Goal: Task Accomplishment & Management: Complete application form

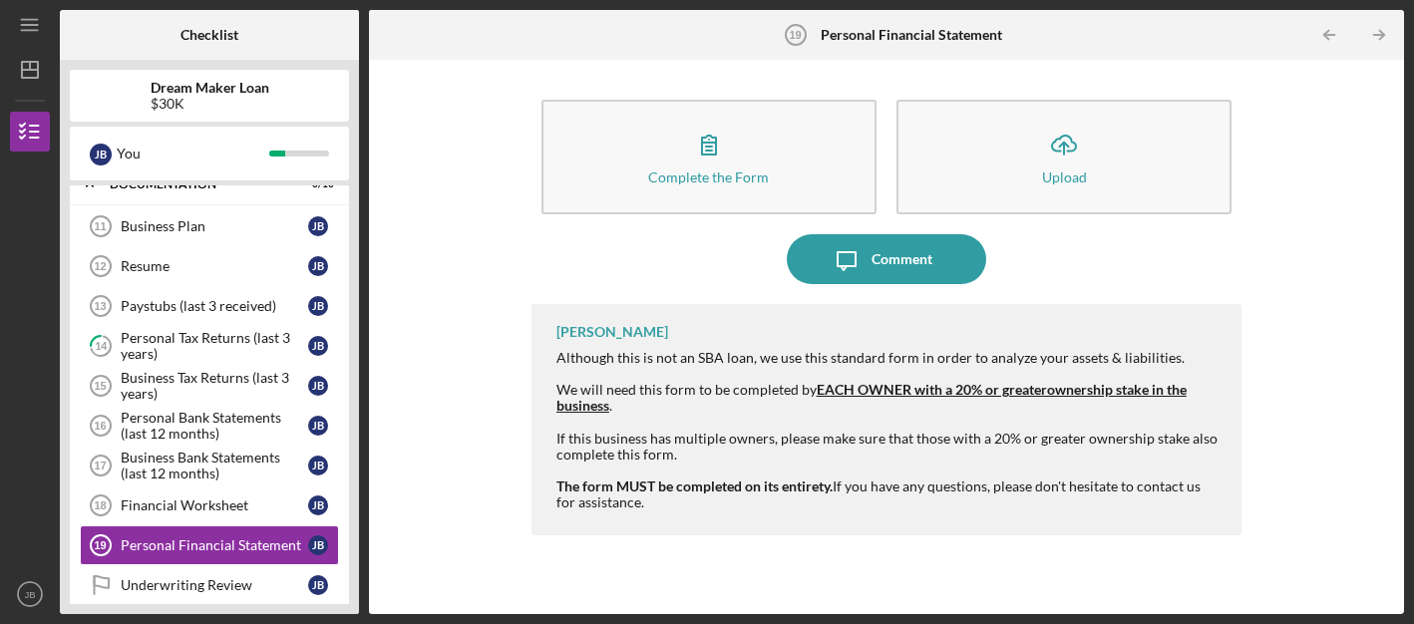
scroll to position [524, 0]
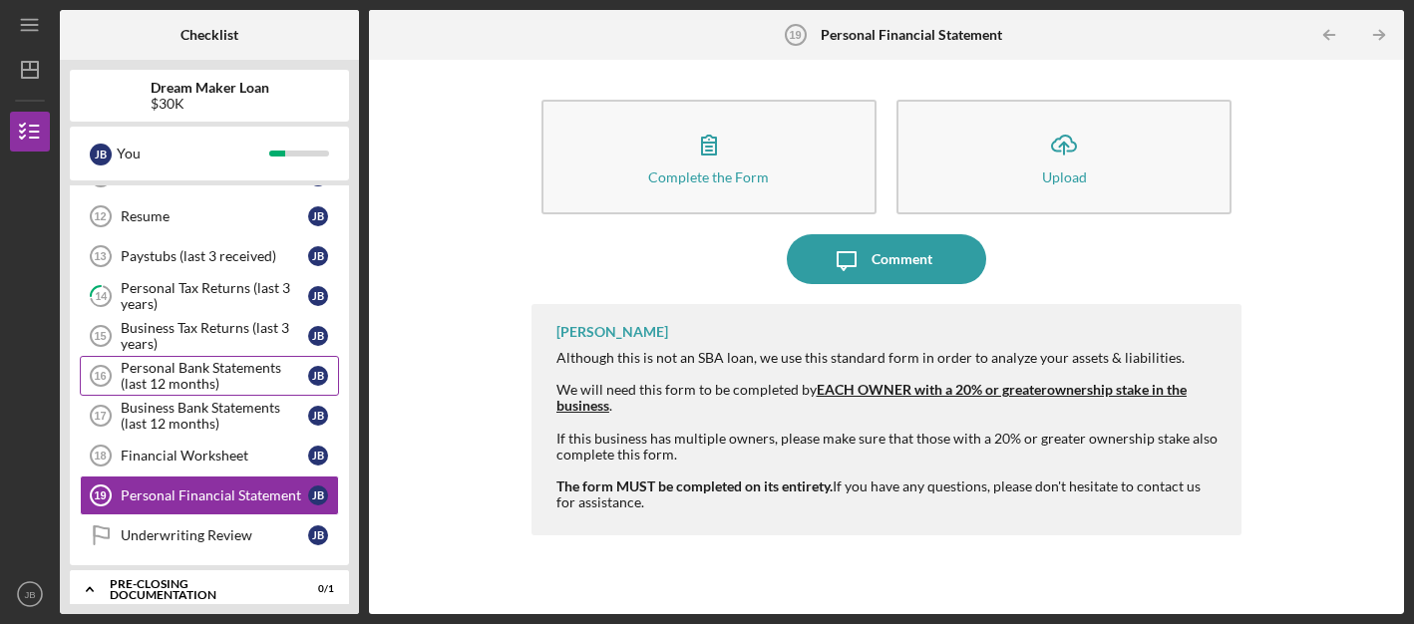
click at [195, 377] on div "Personal Bank Statements (last 12 months)" at bounding box center [214, 376] width 187 height 32
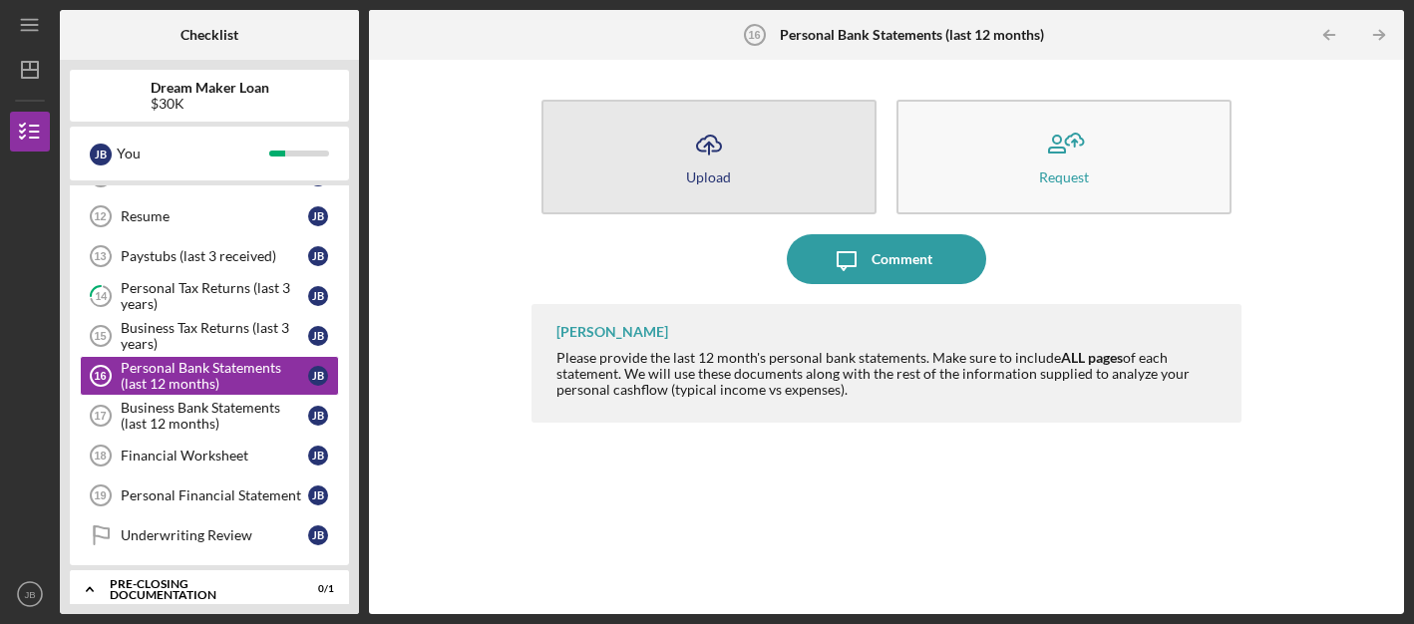
click at [709, 158] on icon "Icon/Upload" at bounding box center [709, 145] width 50 height 50
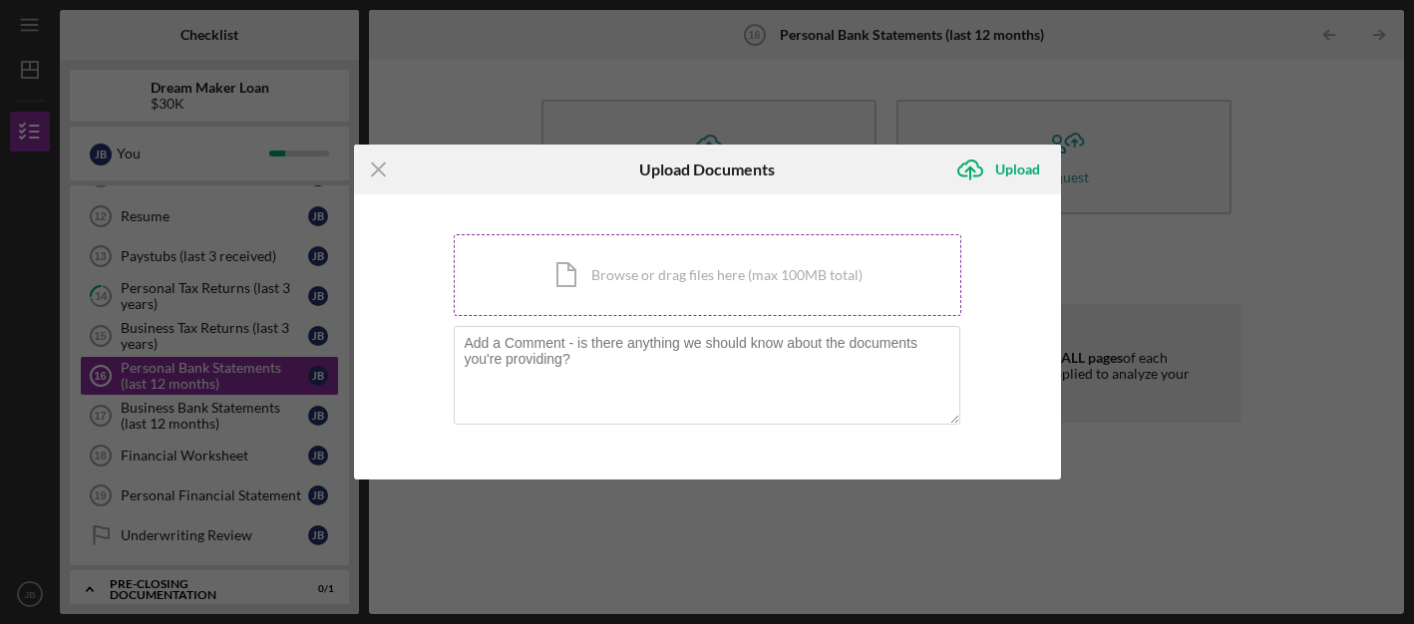
click at [617, 281] on div "Icon/Document Browse or drag files here (max 100MB total) Tap to choose files o…" at bounding box center [707, 275] width 507 height 82
click at [632, 282] on div "Icon/Document Browse or drag files here (max 100MB total) Tap to choose files o…" at bounding box center [707, 275] width 507 height 82
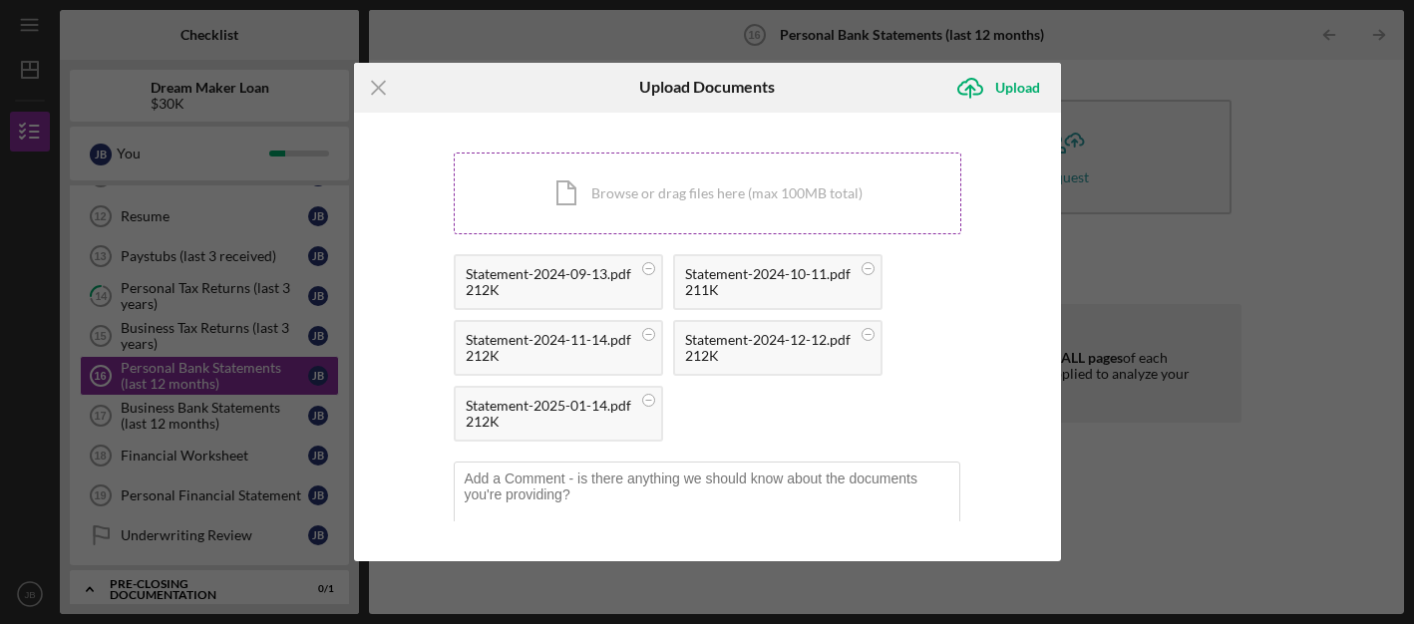
click at [707, 196] on div "Icon/Document Browse or drag files here (max 100MB total) Tap to choose files o…" at bounding box center [707, 194] width 507 height 82
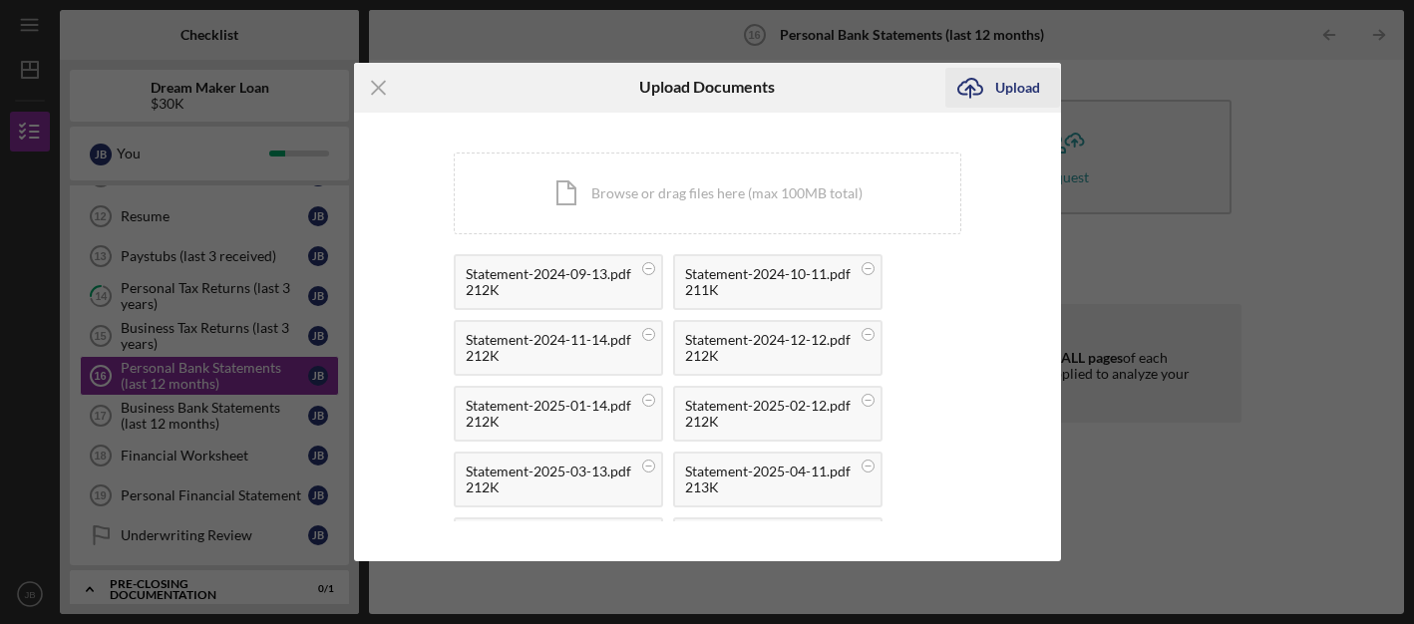
click at [1009, 85] on div "Upload" at bounding box center [1017, 88] width 45 height 40
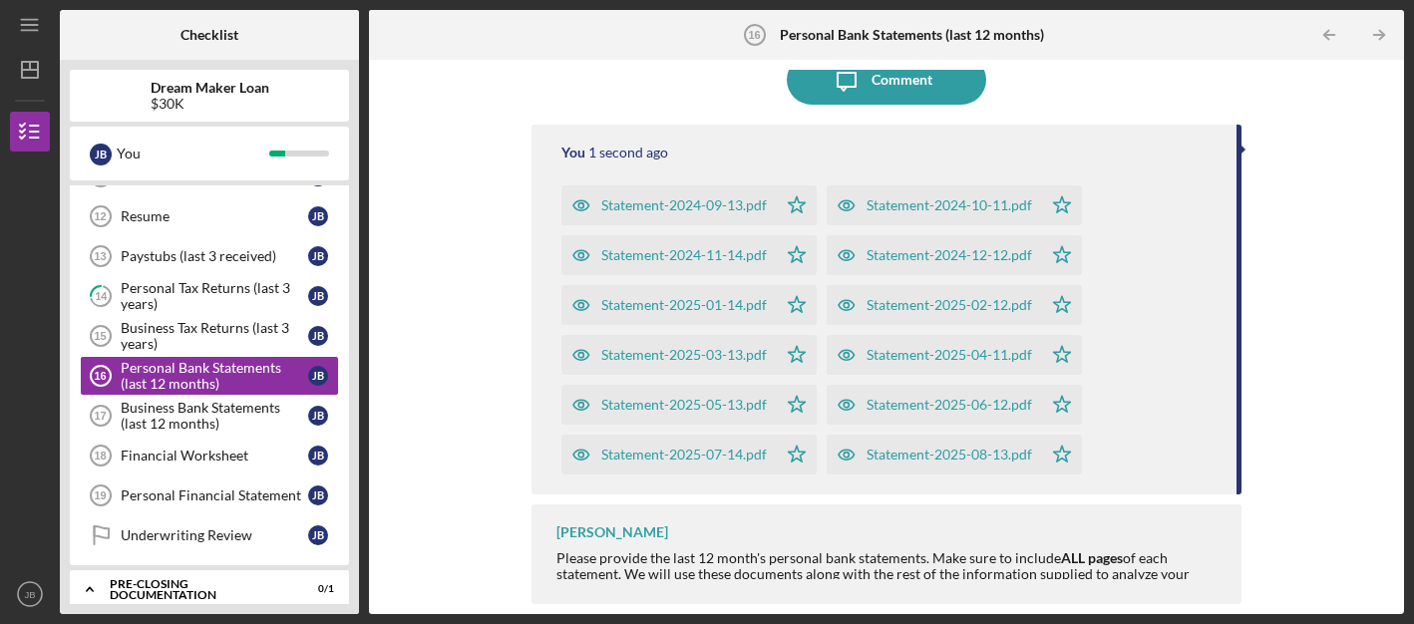
scroll to position [179, 0]
click at [213, 417] on div "Business Bank Statements (last 12 months)" at bounding box center [214, 416] width 187 height 32
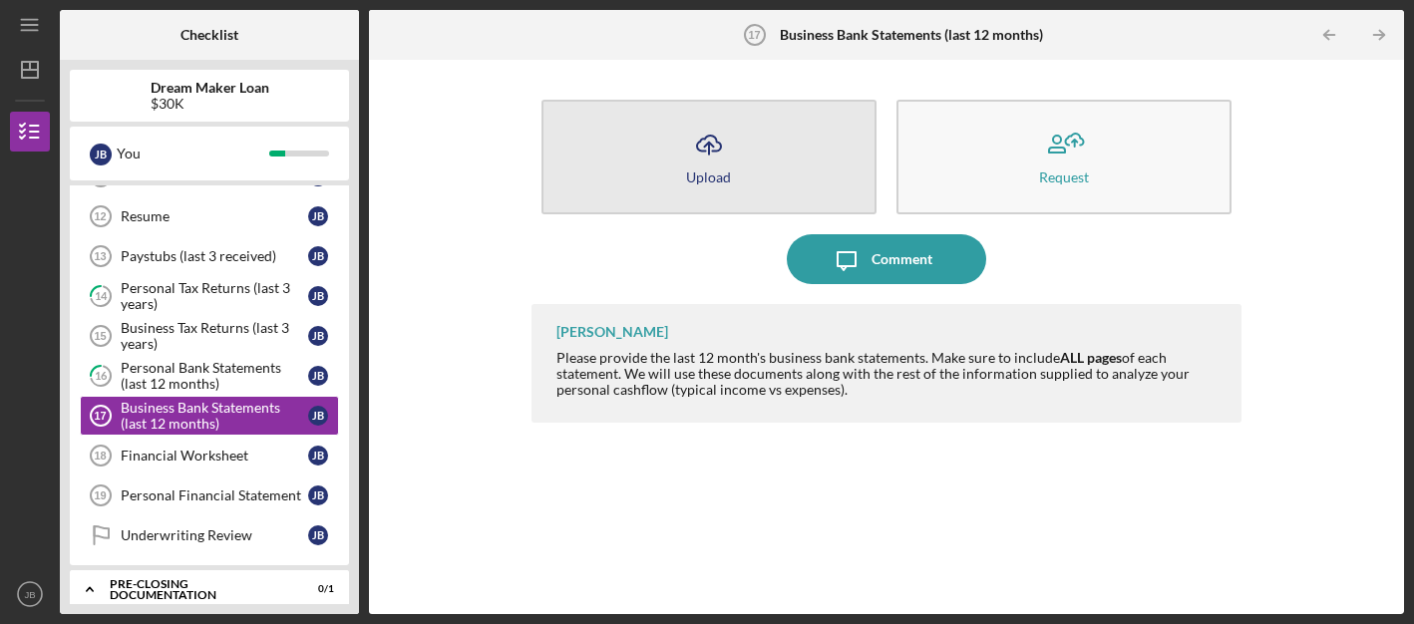
click at [775, 178] on button "Icon/Upload Upload" at bounding box center [708, 157] width 335 height 115
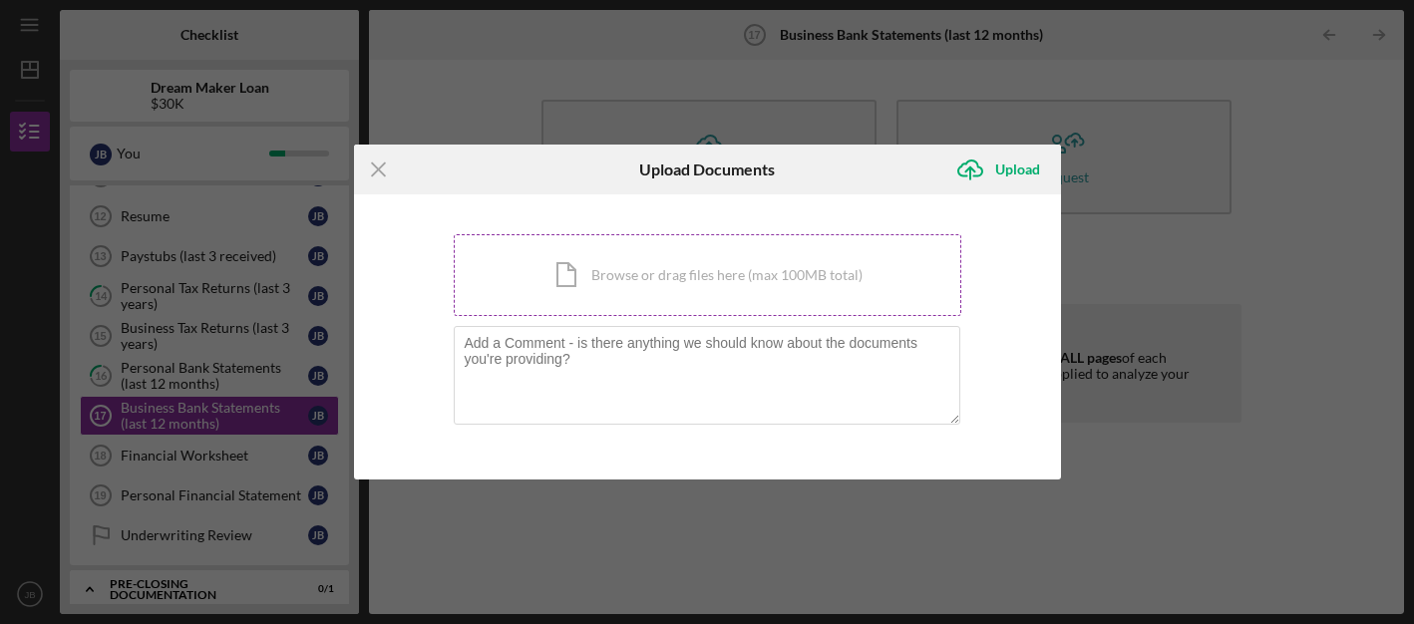
click at [672, 280] on div "Icon/Document Browse or drag files here (max 100MB total) Tap to choose files o…" at bounding box center [707, 275] width 507 height 82
click at [385, 164] on icon "Icon/Menu Close" at bounding box center [379, 170] width 50 height 50
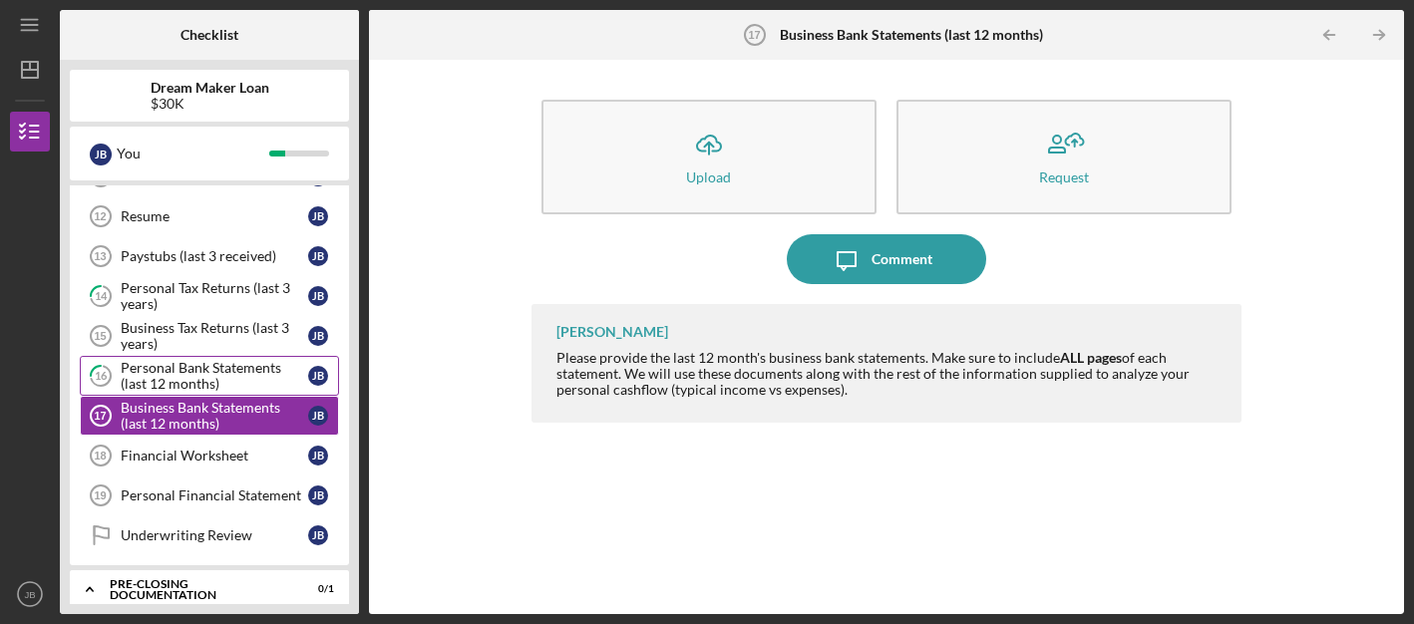
click at [220, 379] on div "Personal Bank Statements (last 12 months)" at bounding box center [214, 376] width 187 height 32
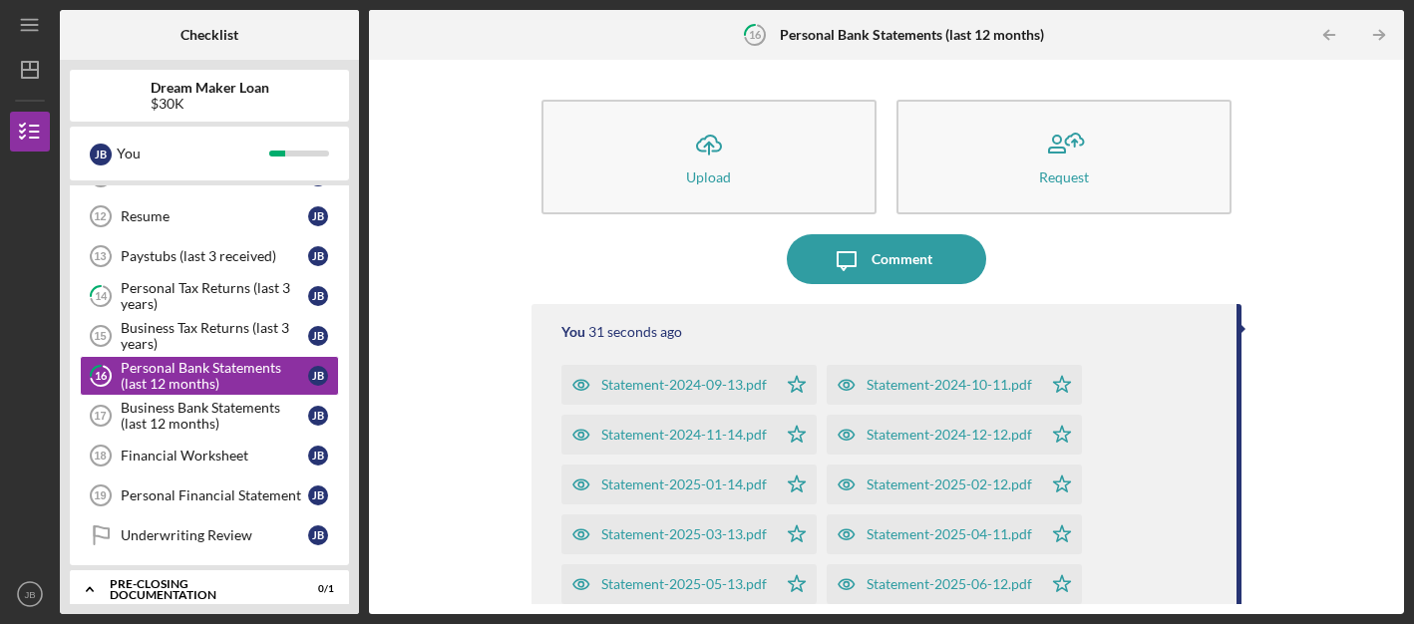
click at [702, 386] on div "Statement-2024-09-13.pdf" at bounding box center [683, 385] width 165 height 16
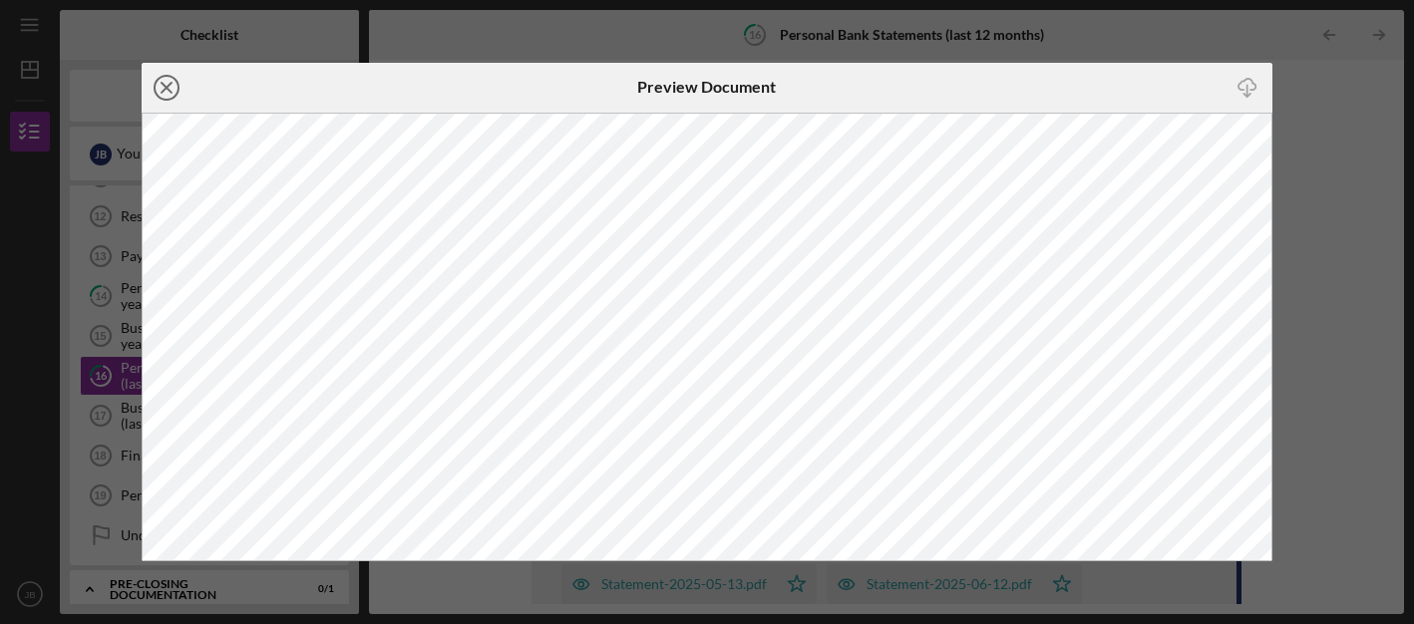
click at [170, 89] on icon "Icon/Close" at bounding box center [167, 88] width 50 height 50
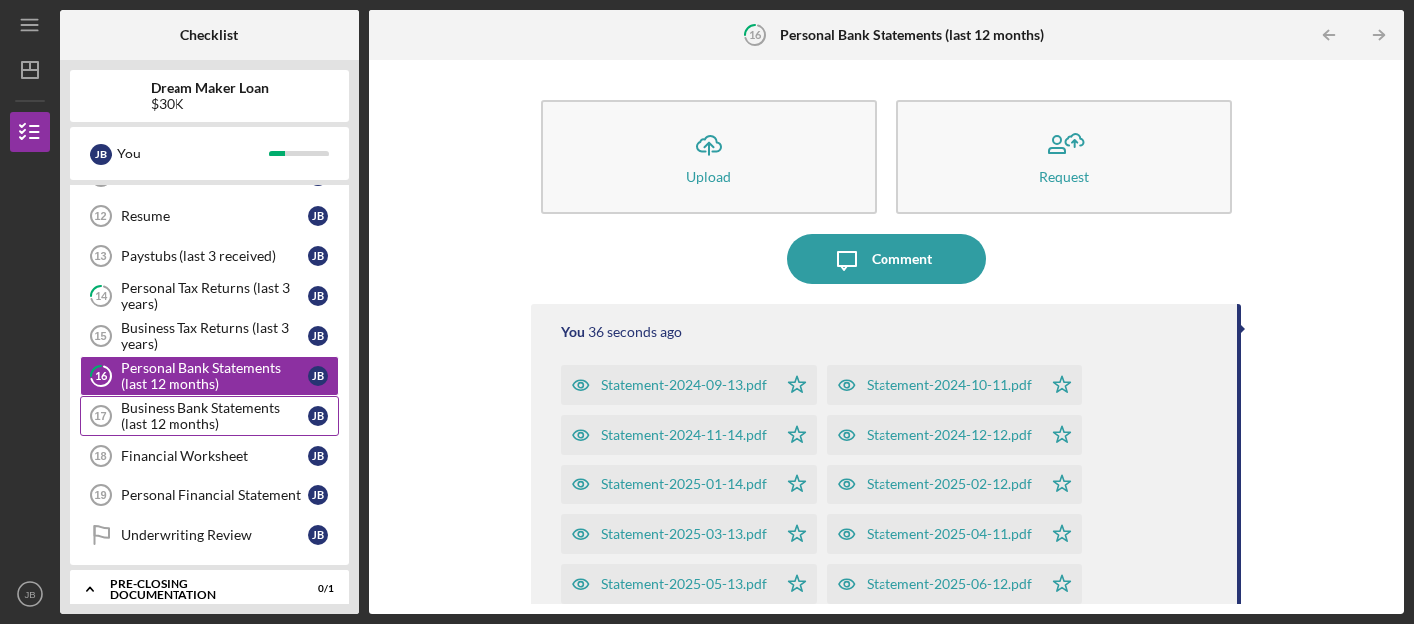
click at [161, 419] on div "Business Bank Statements (last 12 months)" at bounding box center [214, 416] width 187 height 32
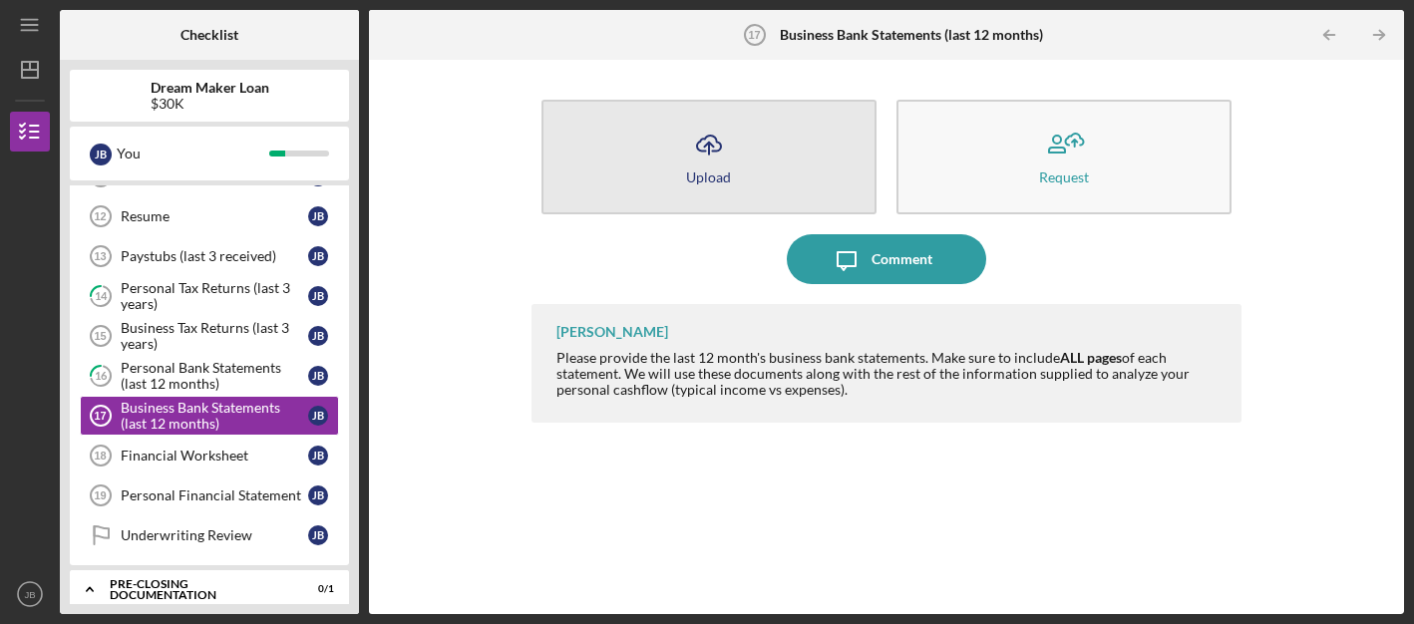
click at [736, 166] on button "Icon/Upload Upload" at bounding box center [708, 157] width 335 height 115
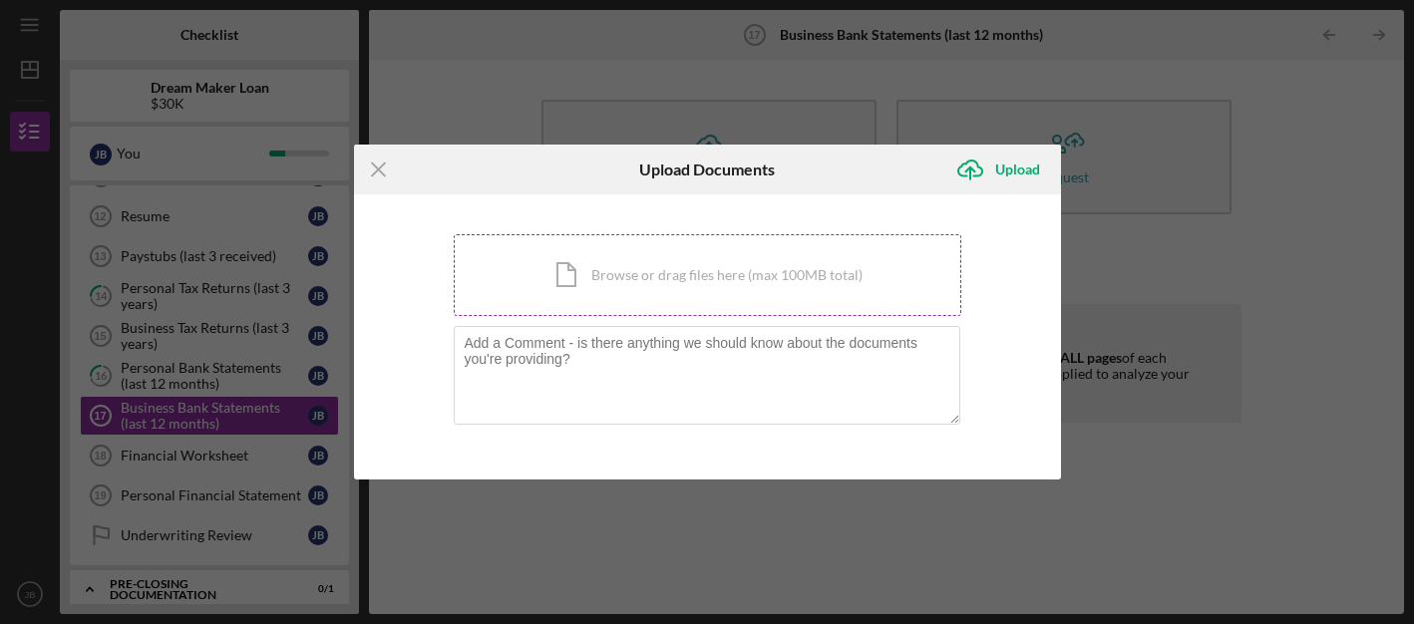
click at [667, 298] on div "Icon/Document Browse or drag files here (max 100MB total) Tap to choose files o…" at bounding box center [707, 275] width 507 height 82
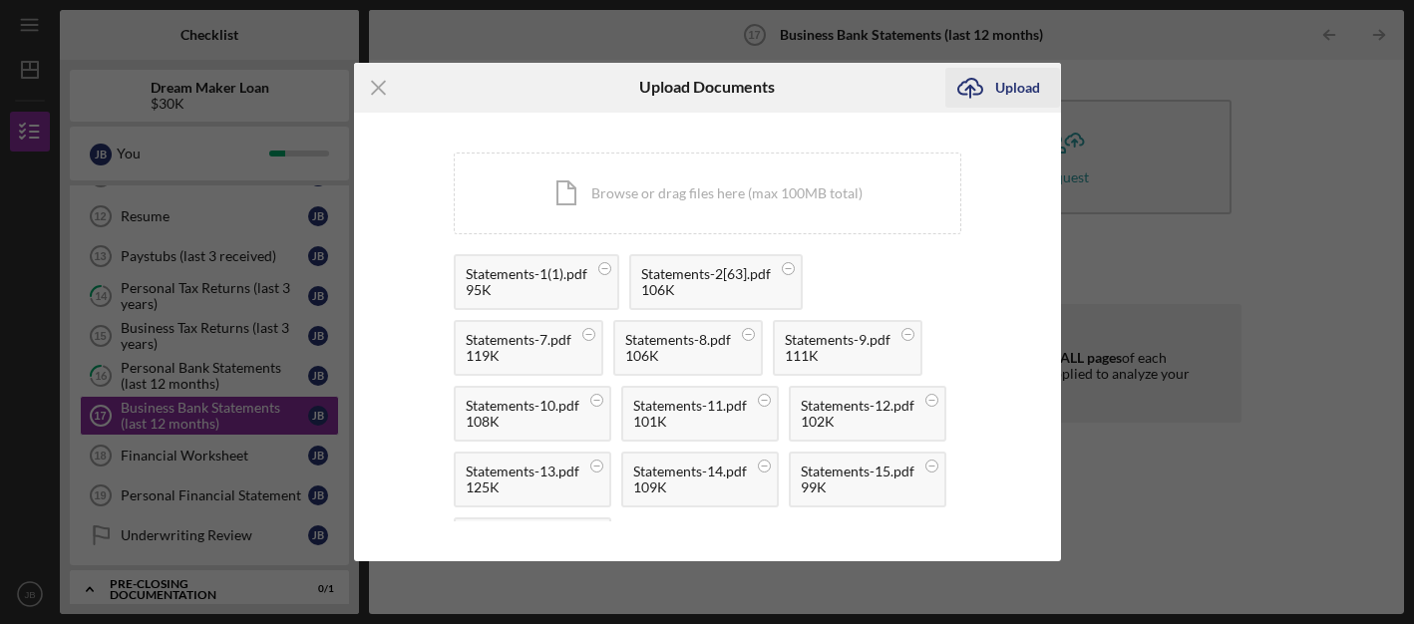
click at [1002, 79] on div "Upload" at bounding box center [1017, 88] width 45 height 40
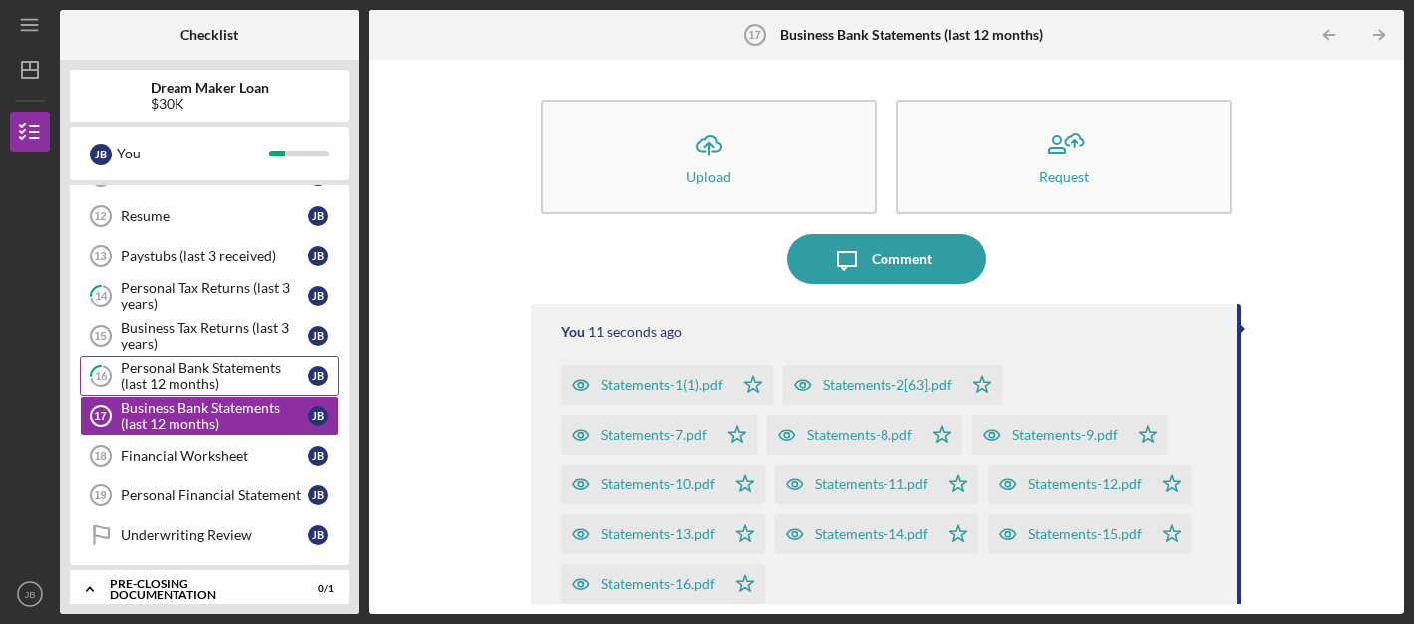
click at [203, 372] on div "Personal Bank Statements (last 12 months)" at bounding box center [214, 376] width 187 height 32
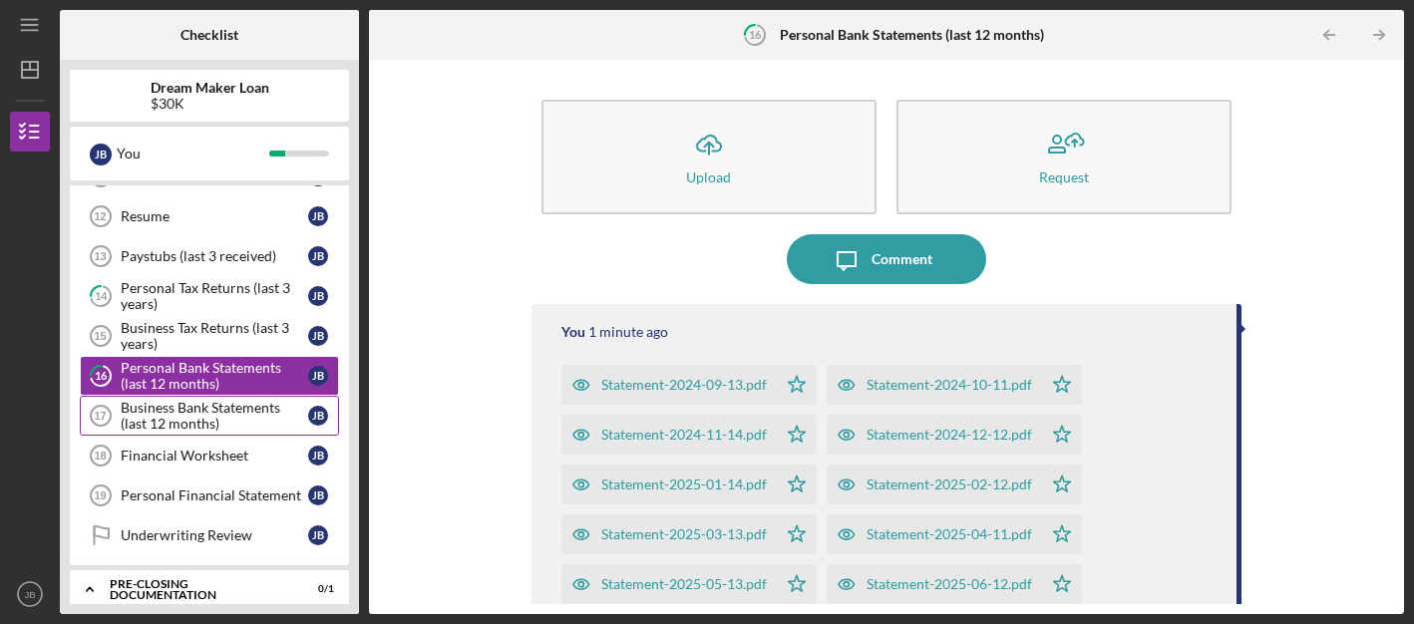
click at [205, 412] on div "Business Bank Statements (last 12 months)" at bounding box center [214, 416] width 187 height 32
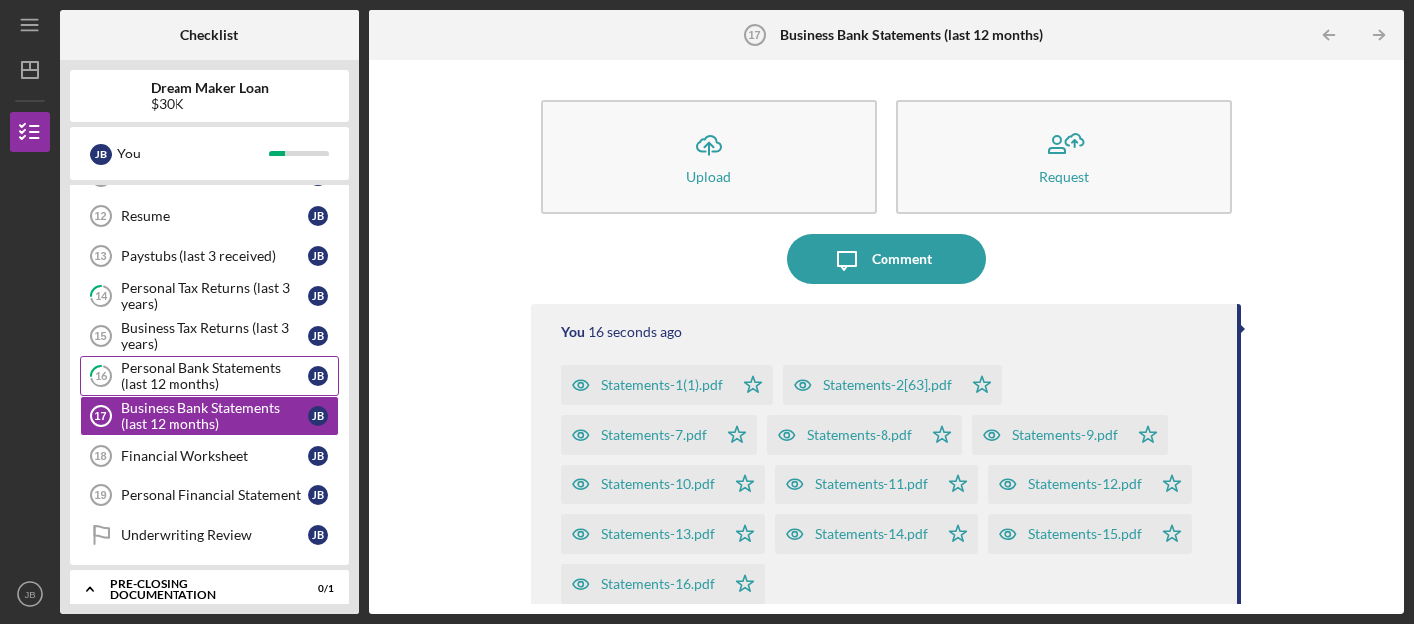
click at [208, 374] on div "Personal Bank Statements (last 12 months)" at bounding box center [214, 376] width 187 height 32
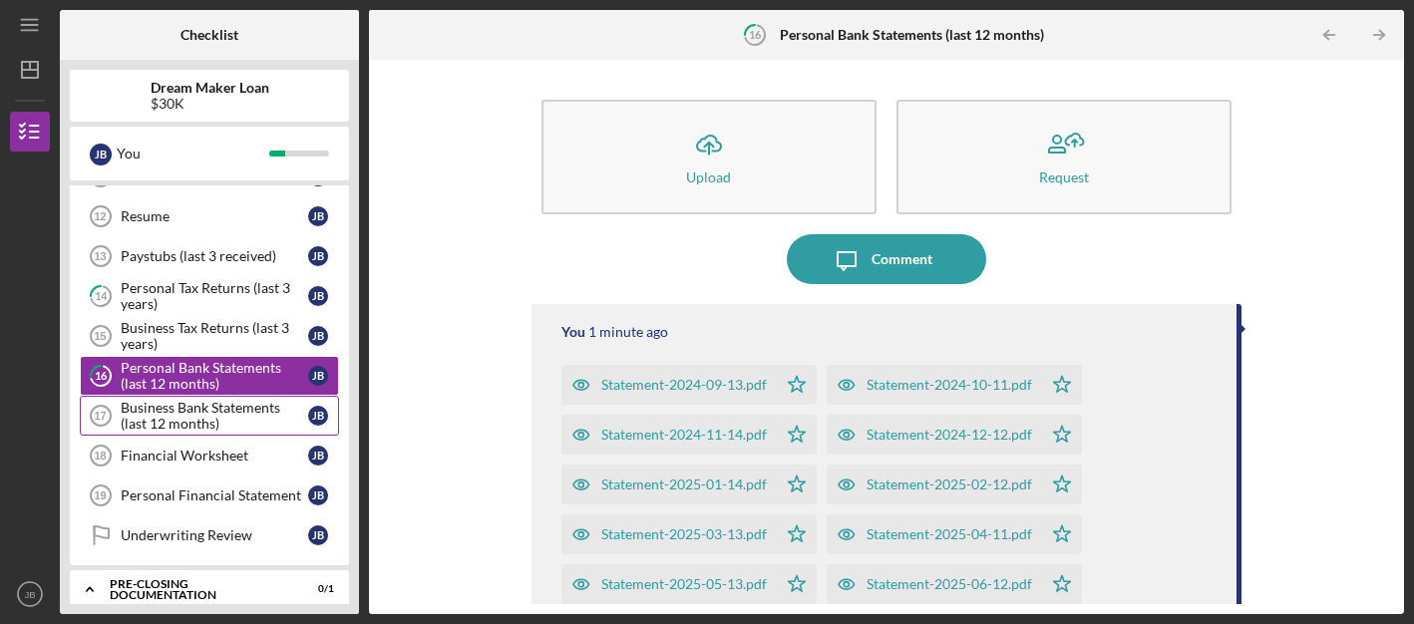
click at [210, 419] on div "Business Bank Statements (last 12 months)" at bounding box center [214, 416] width 187 height 32
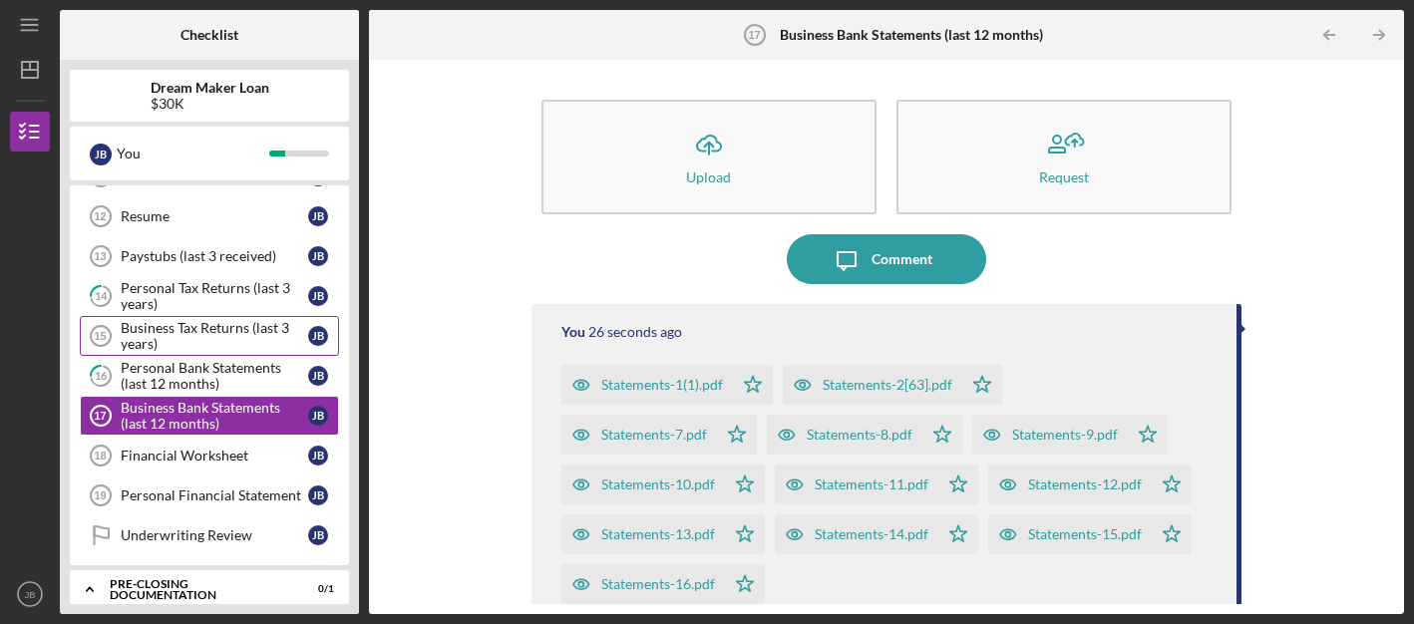
scroll to position [572, 0]
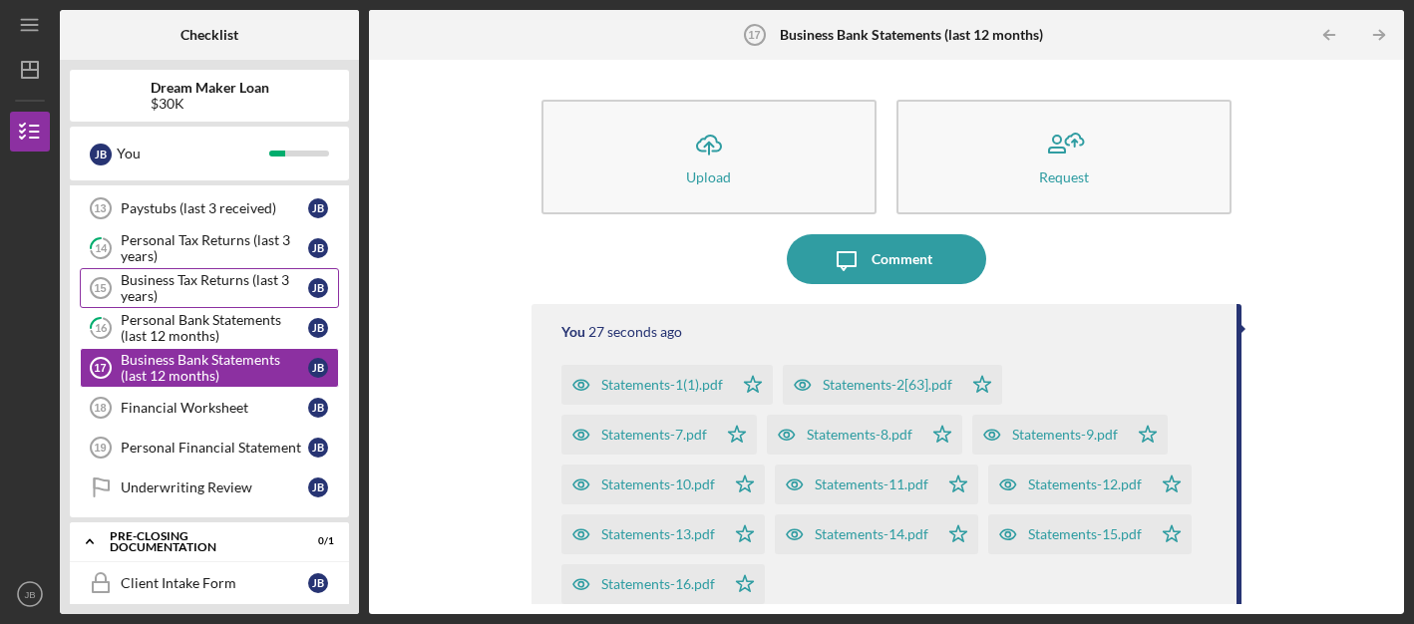
click at [227, 292] on div "Business Tax Returns (last 3 years)" at bounding box center [214, 288] width 187 height 32
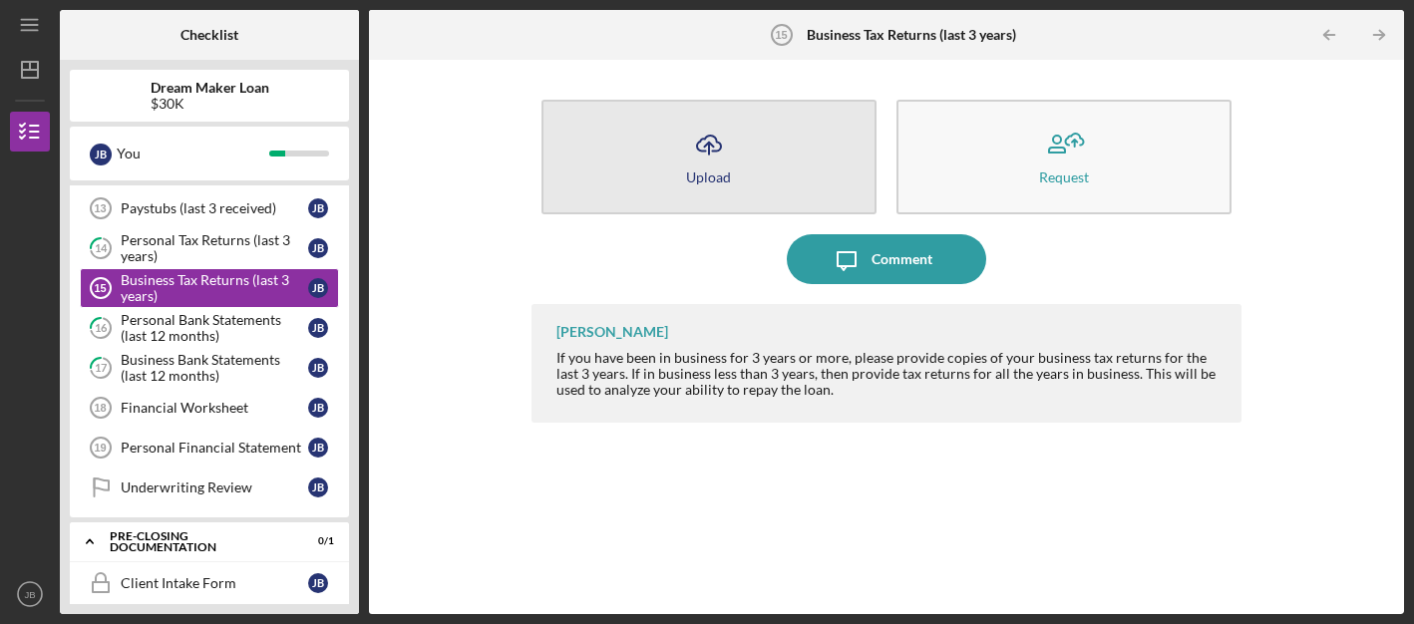
click at [711, 165] on icon "Icon/Upload" at bounding box center [709, 145] width 50 height 50
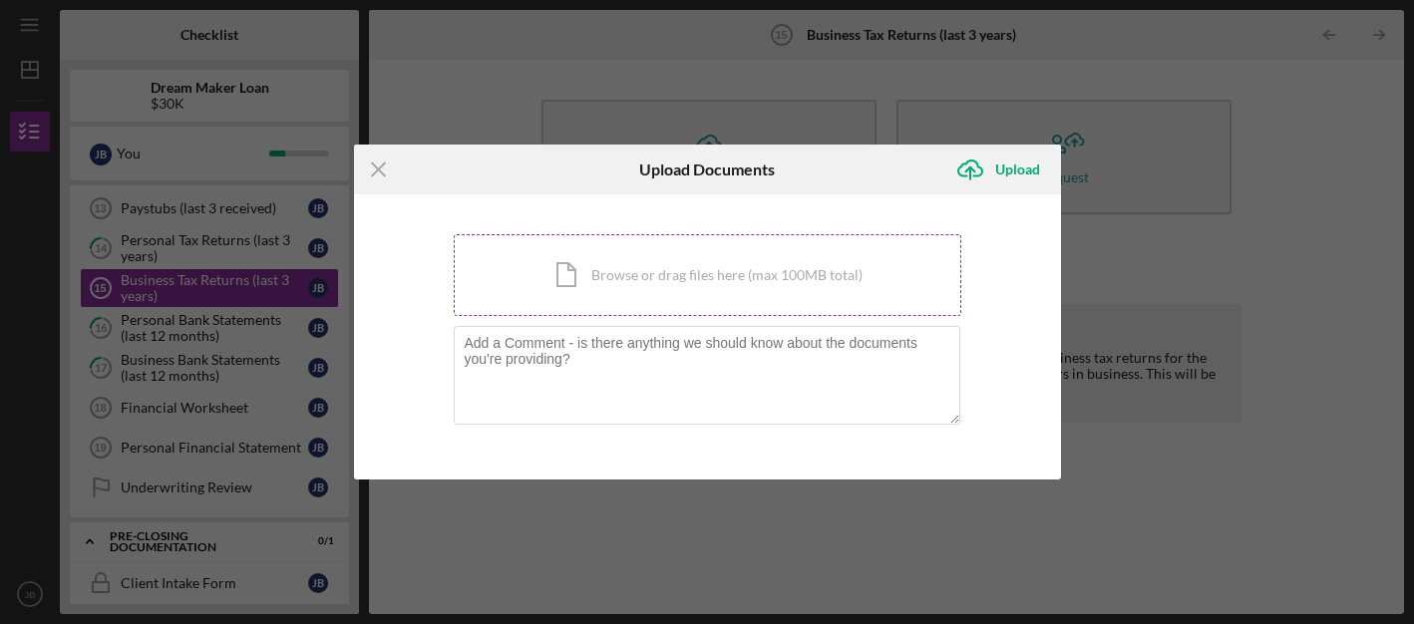
click at [676, 277] on div "Icon/Document Browse or drag files here (max 100MB total) Tap to choose files o…" at bounding box center [707, 275] width 507 height 82
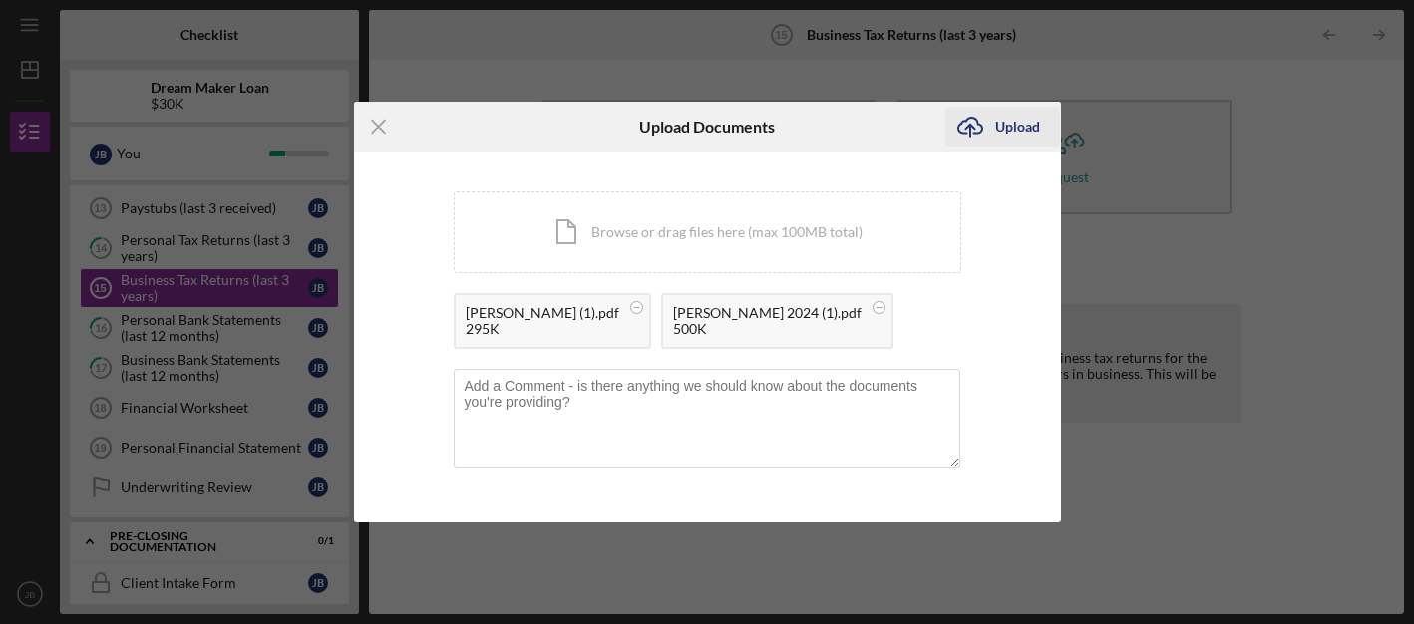
click at [1010, 125] on div "Upload" at bounding box center [1017, 127] width 45 height 40
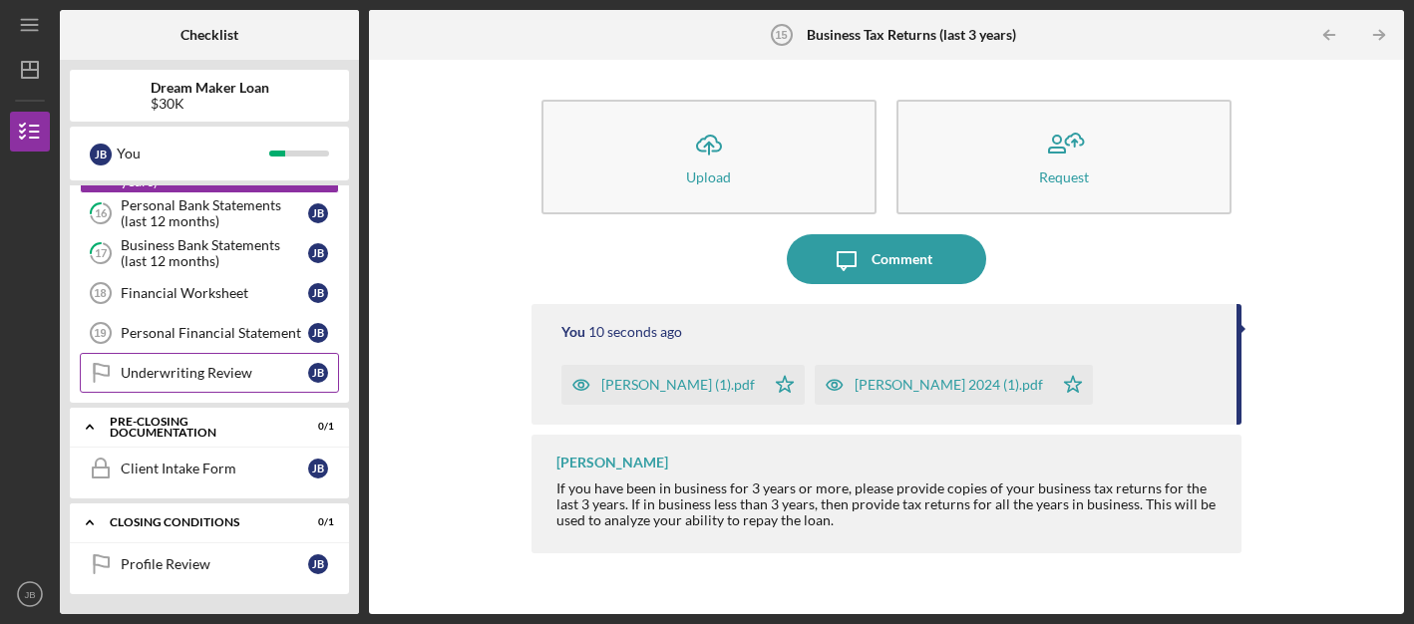
scroll to position [687, 0]
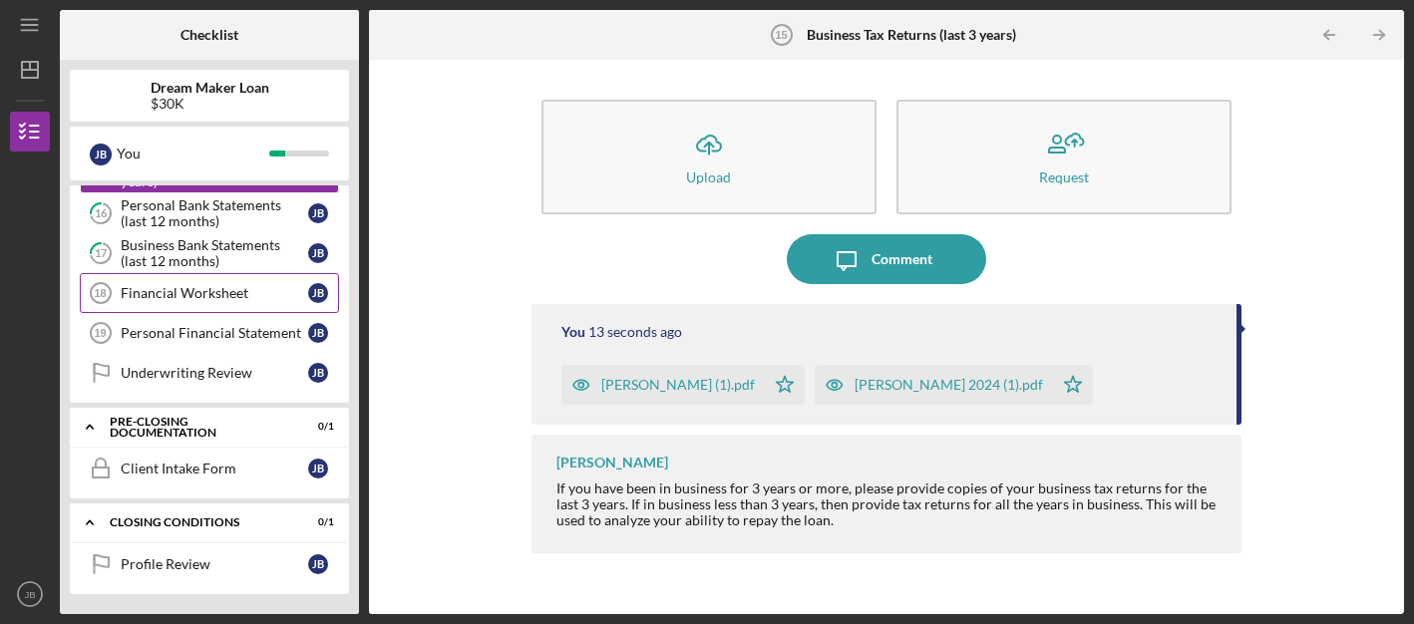
click at [230, 295] on div "Financial Worksheet" at bounding box center [214, 293] width 187 height 16
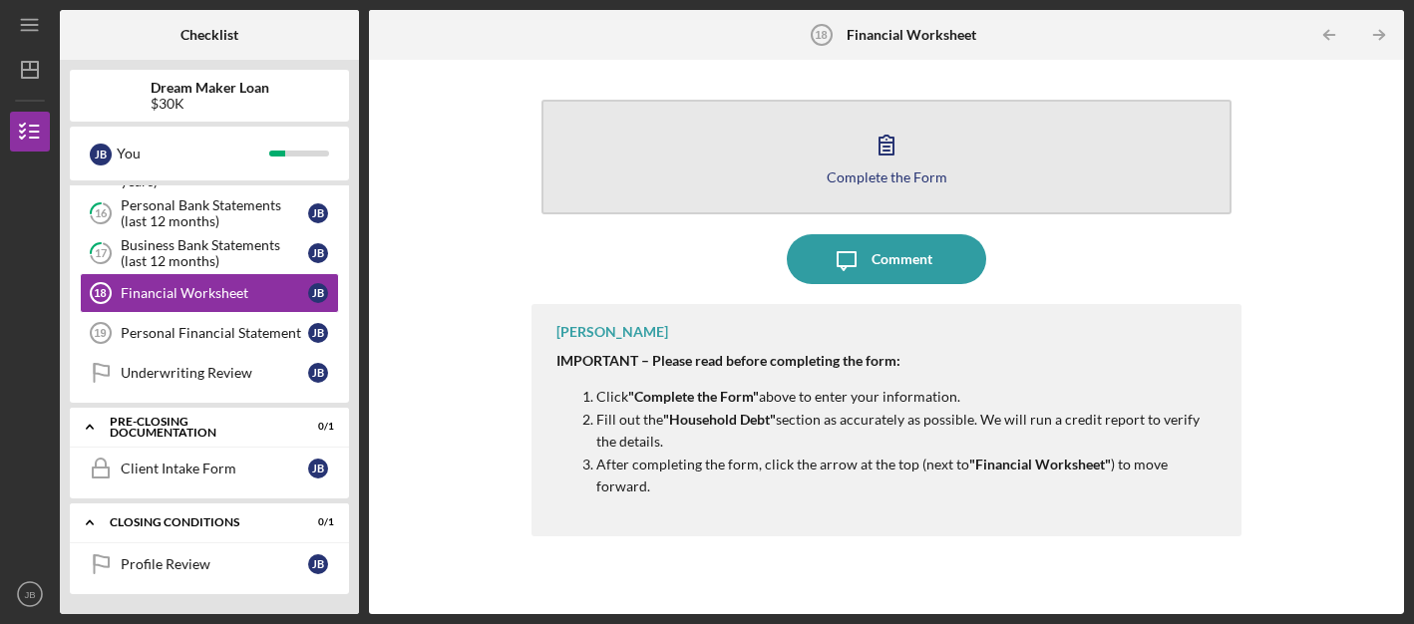
click at [882, 173] on div "Complete the Form" at bounding box center [886, 176] width 121 height 15
click at [887, 164] on icon "button" at bounding box center [886, 145] width 50 height 50
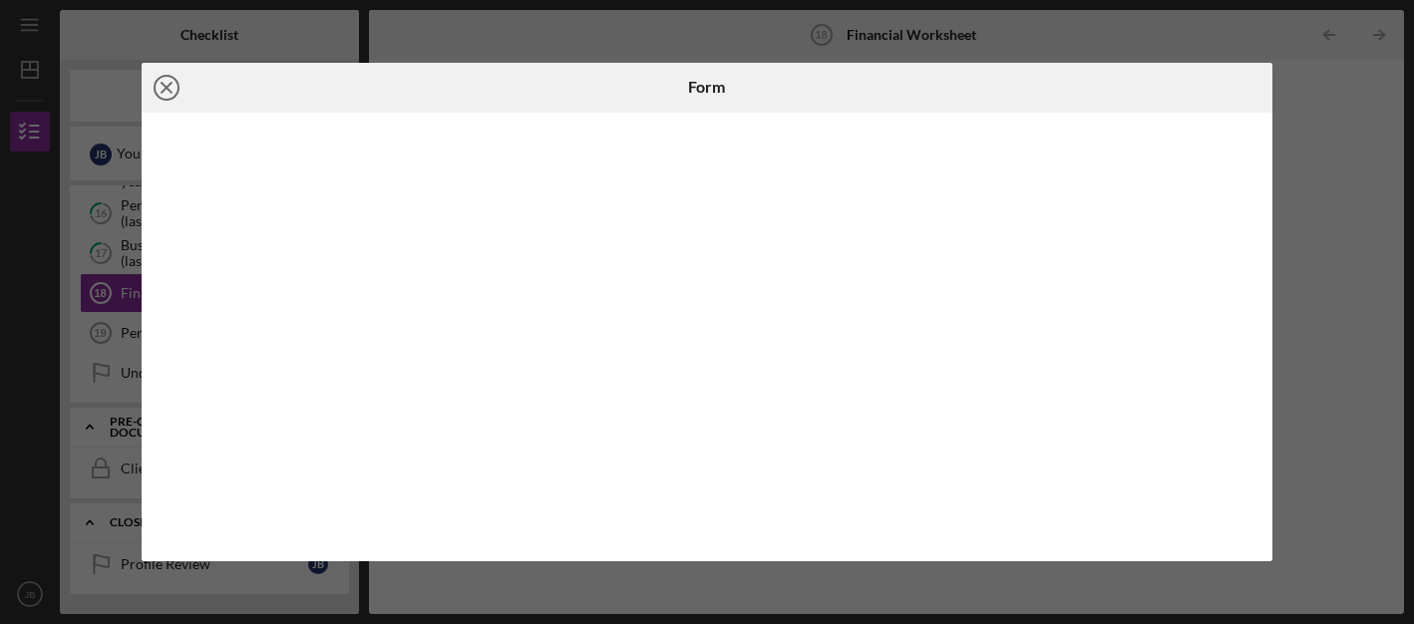
click at [167, 90] on line at bounding box center [167, 88] width 10 height 10
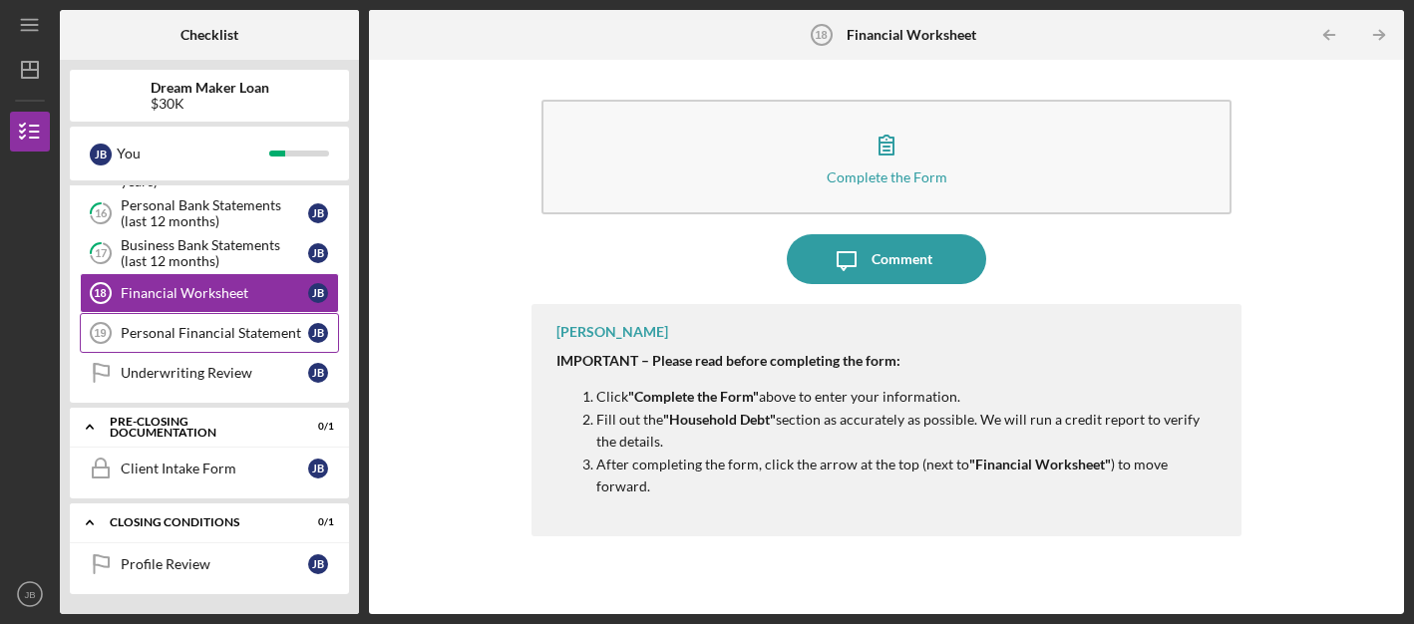
click at [169, 330] on div "Personal Financial Statement" at bounding box center [214, 333] width 187 height 16
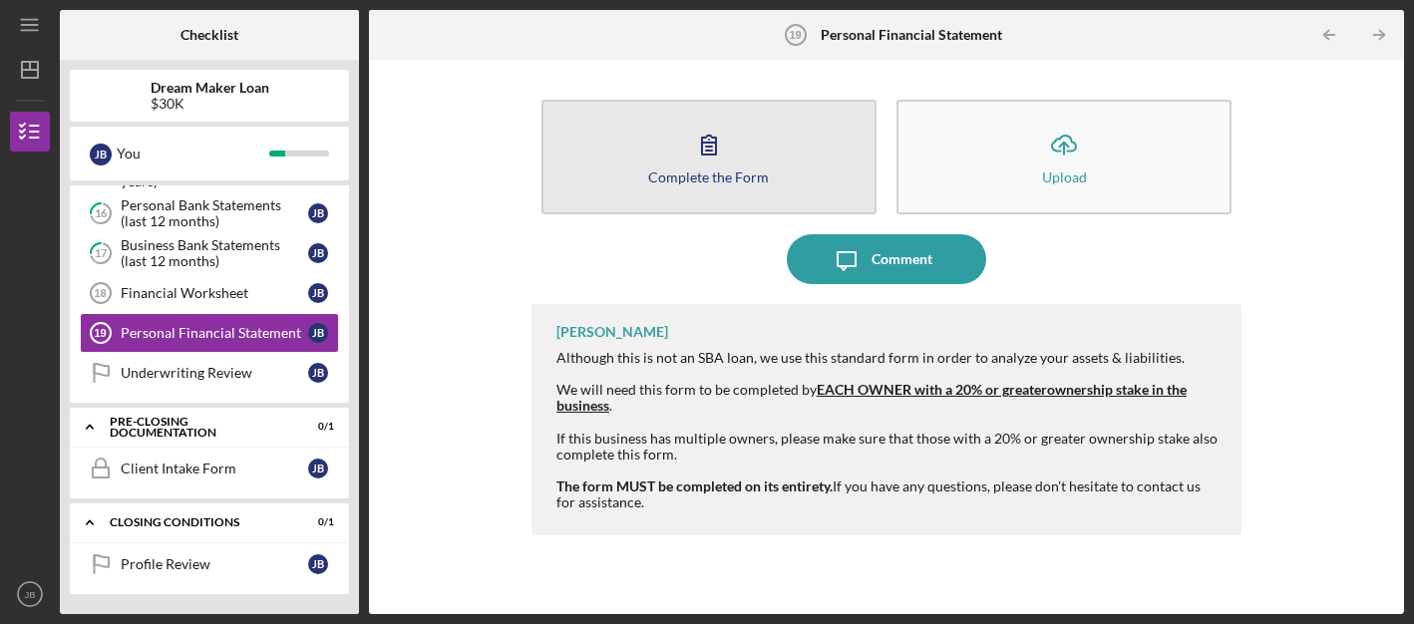
click at [719, 141] on icon "button" at bounding box center [709, 145] width 50 height 50
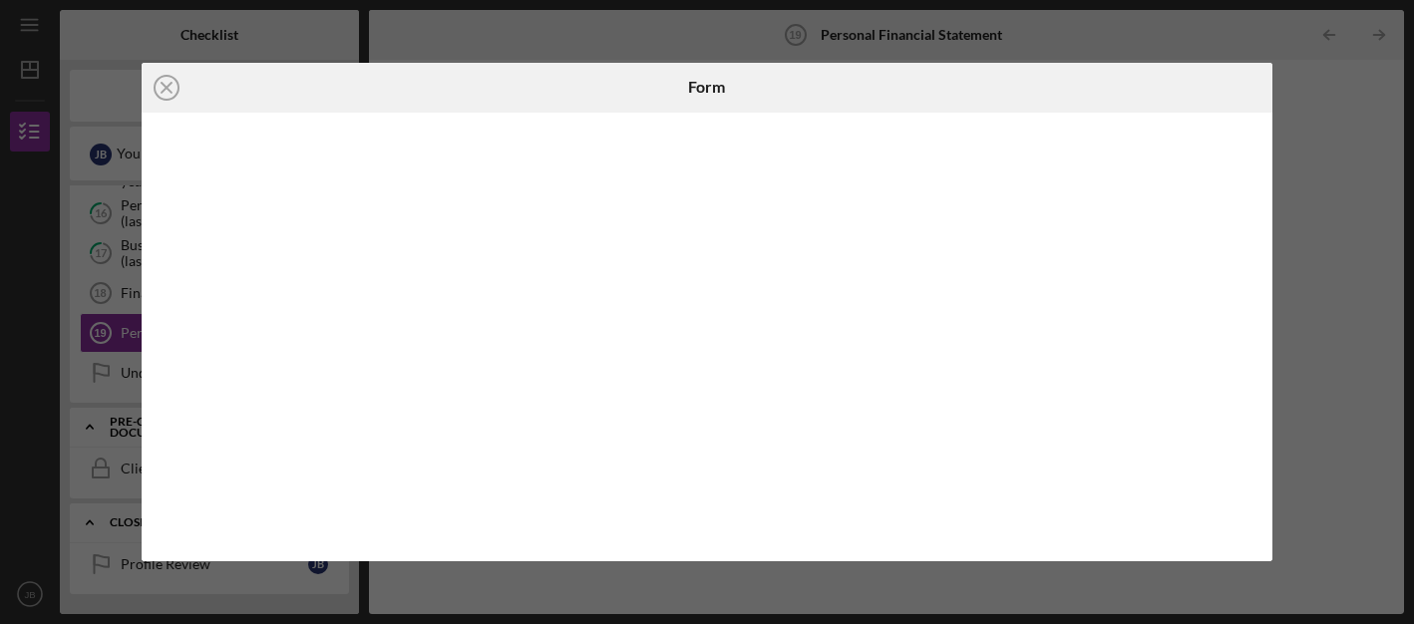
click at [92, 228] on div "Icon/Close Form" at bounding box center [707, 312] width 1414 height 624
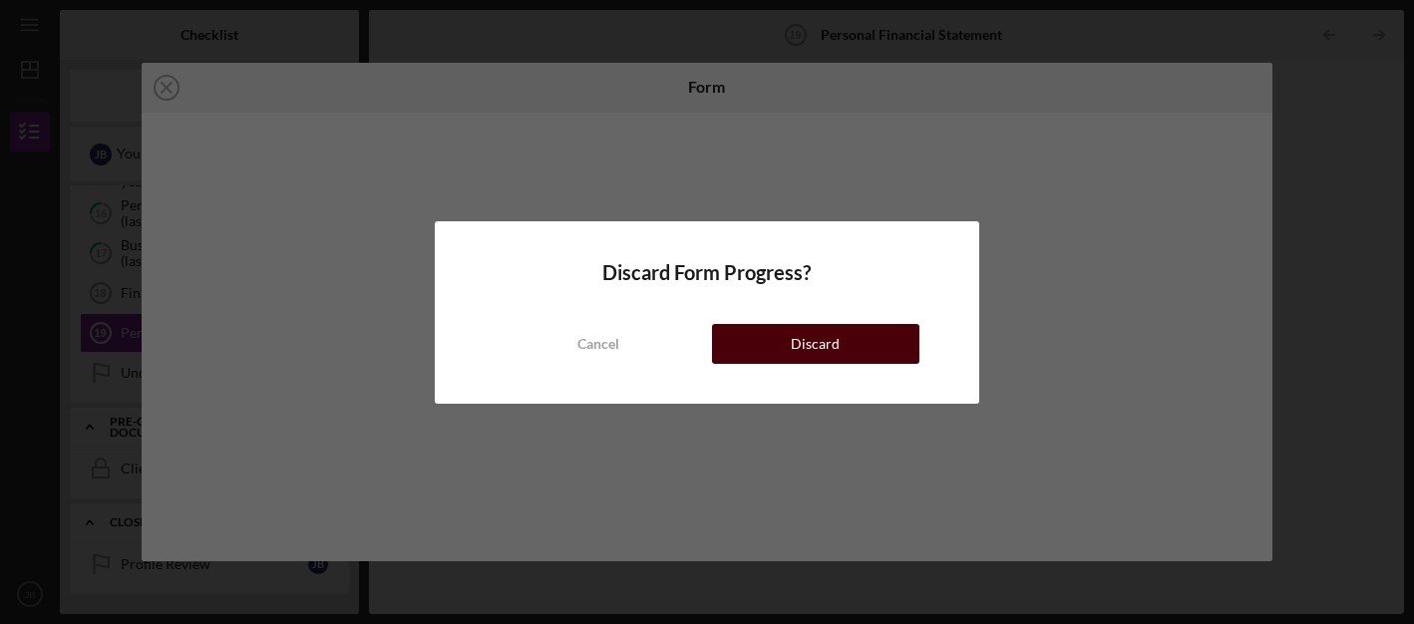
click at [812, 348] on div "Discard" at bounding box center [815, 344] width 49 height 40
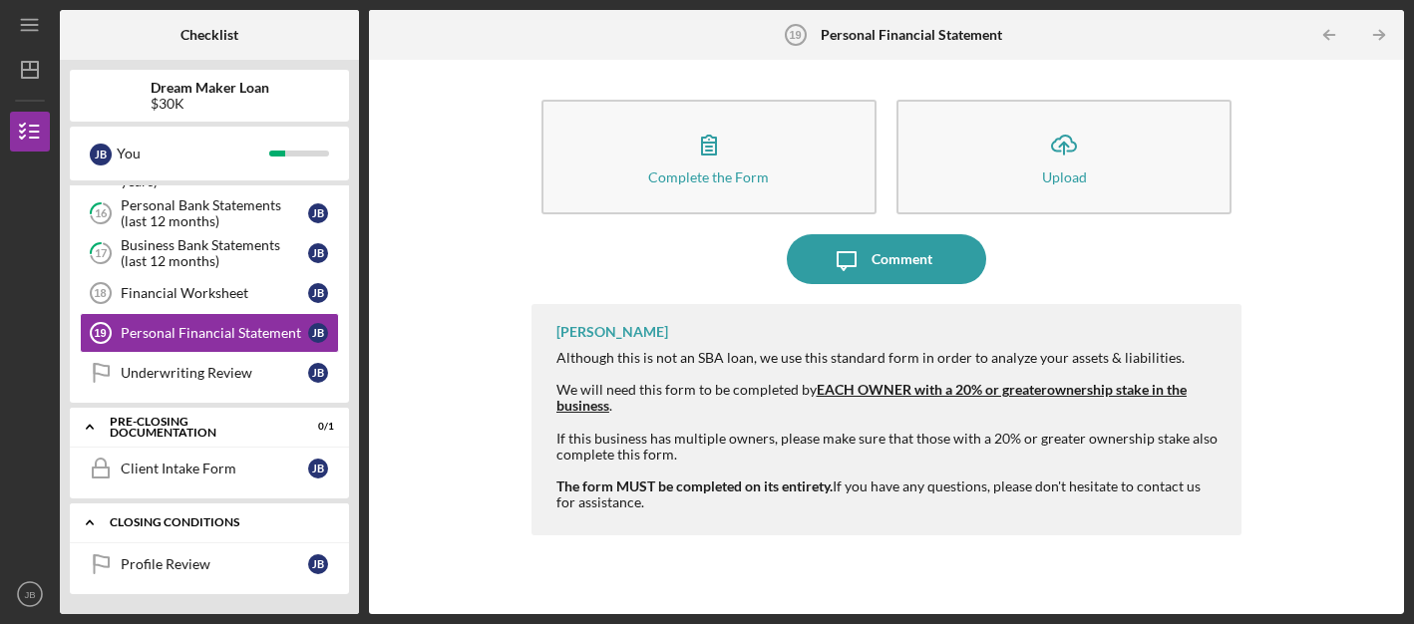
click at [88, 522] on polyline at bounding box center [90, 523] width 6 height 4
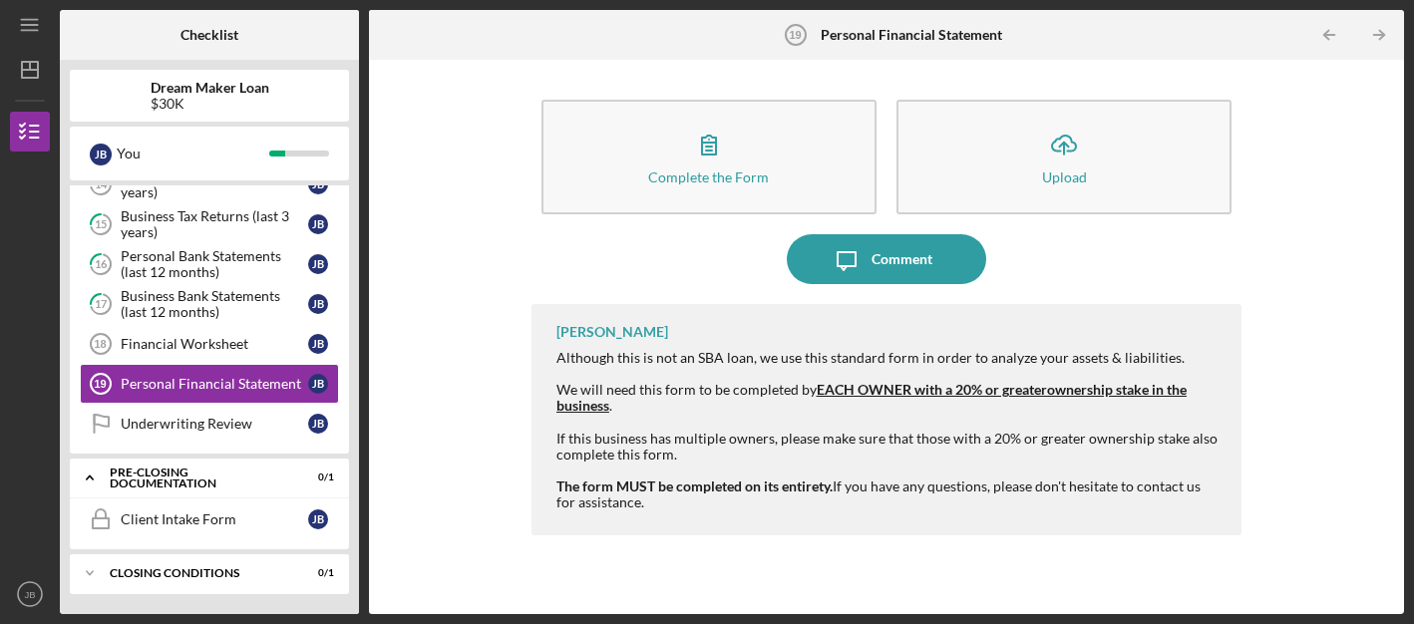
scroll to position [636, 0]
click at [1370, 252] on div "Complete the Form Form Icon/Upload Upload Icon/Message Comment [PERSON_NAME] Al…" at bounding box center [886, 337] width 1015 height 534
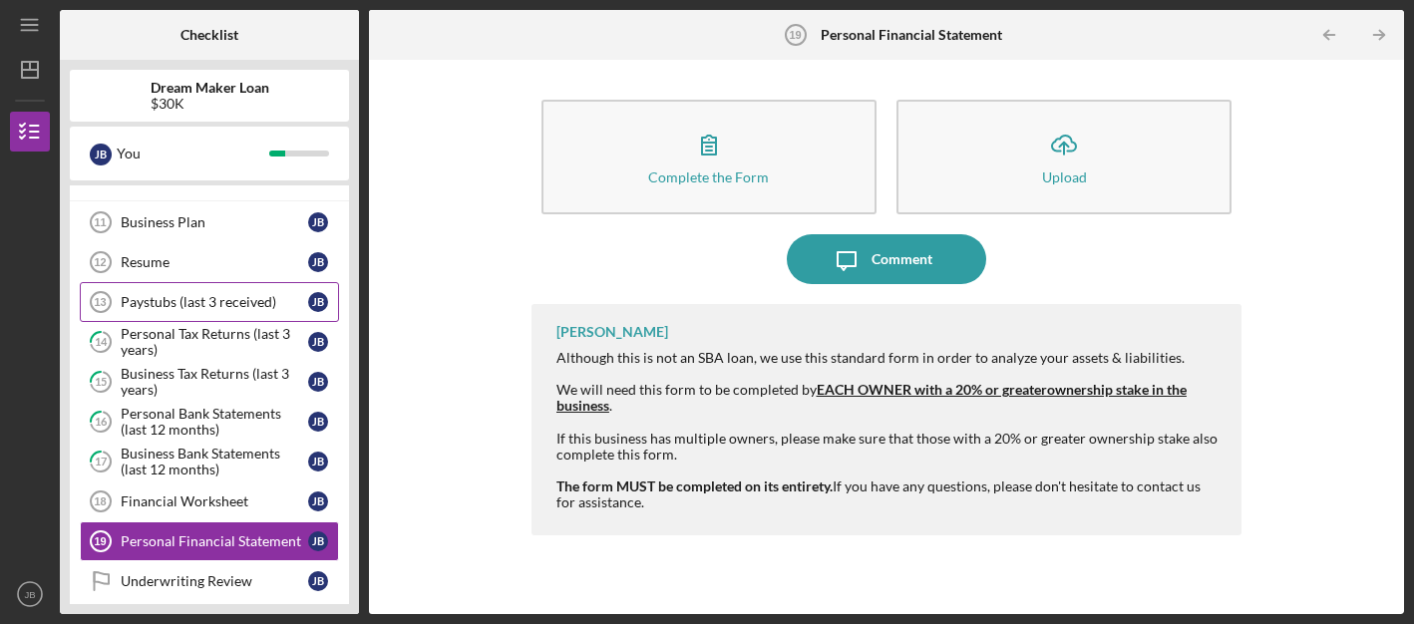
scroll to position [465, 0]
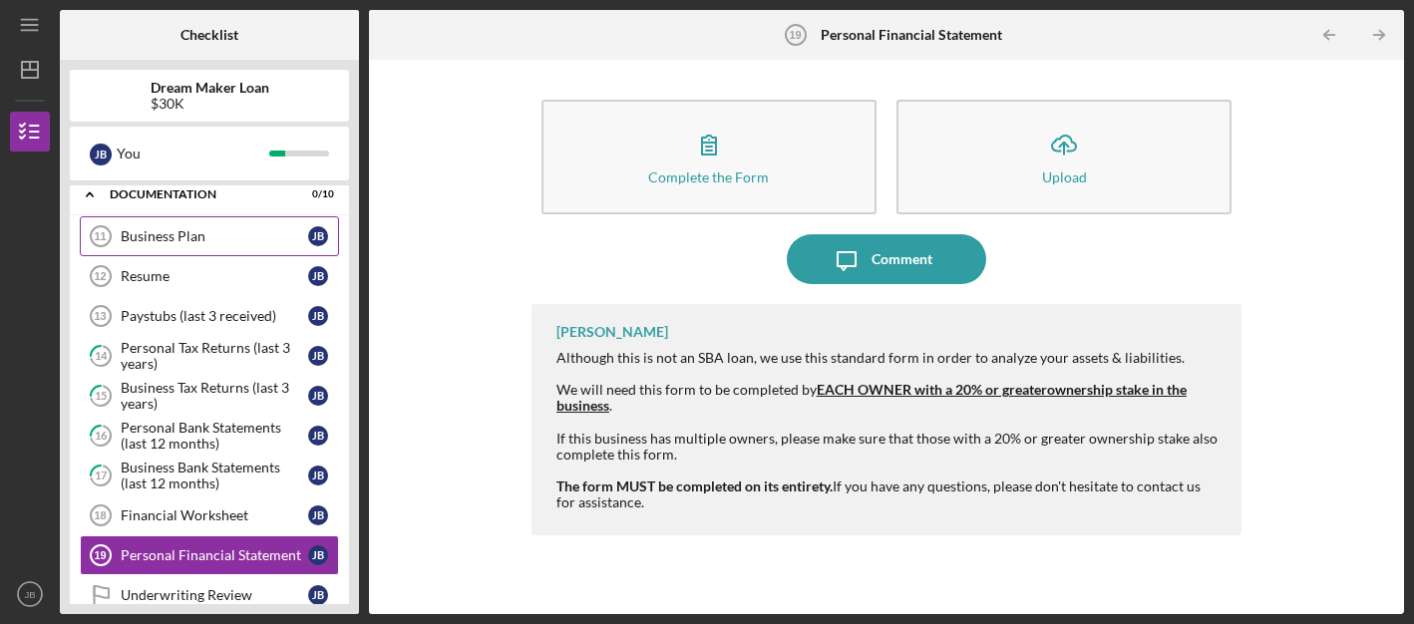
click at [184, 238] on div "Business Plan" at bounding box center [214, 236] width 187 height 16
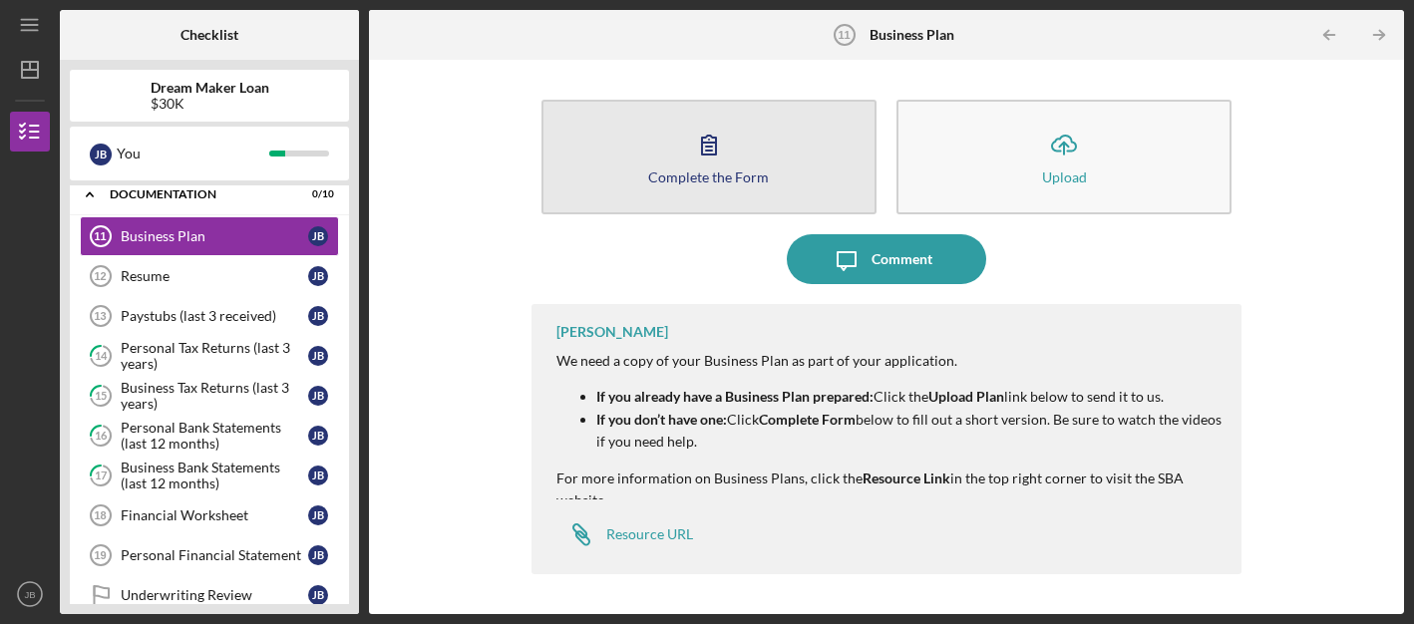
click at [729, 157] on icon "button" at bounding box center [709, 145] width 50 height 50
